Goal: Task Accomplishment & Management: Manage account settings

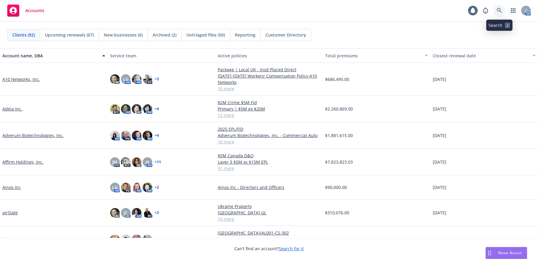
click at [498, 9] on icon at bounding box center [498, 10] width 5 height 5
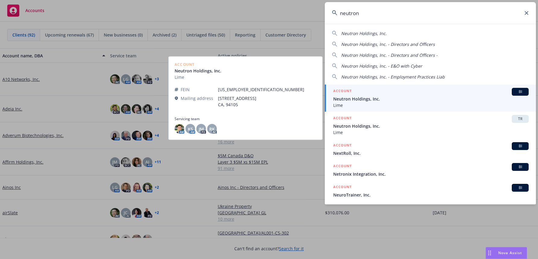
type input "neutron"
click at [364, 99] on span "Neutron Holdings, Inc." at bounding box center [430, 99] width 195 height 6
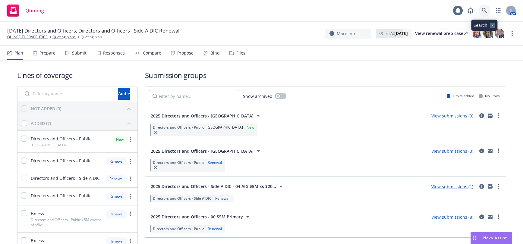
click at [484, 11] on icon at bounding box center [484, 10] width 5 height 5
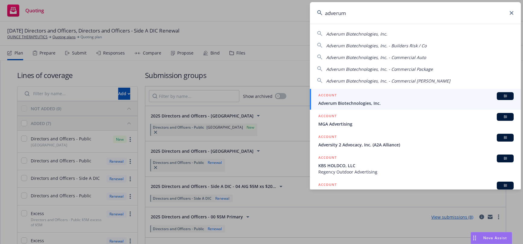
type input "adverum"
click at [367, 102] on span "Adverum Biotechnologies, Inc." at bounding box center [415, 103] width 195 height 6
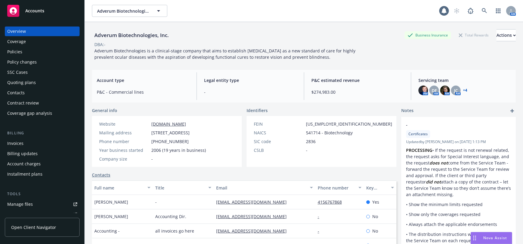
click at [20, 144] on div "Invoices" at bounding box center [15, 144] width 16 height 10
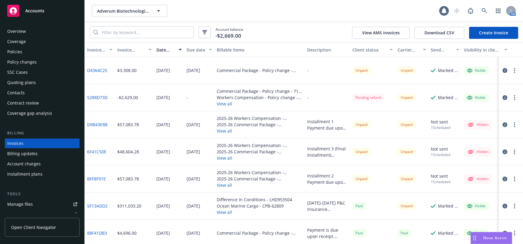
scroll to position [12, 0]
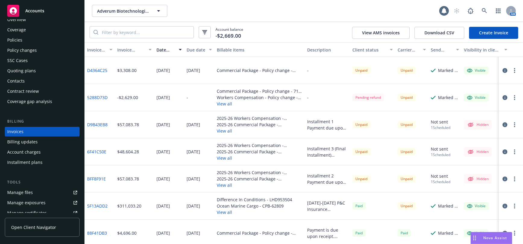
click at [492, 33] on link "Create Invoice" at bounding box center [493, 33] width 49 height 12
